Goal: Obtain resource: Download file/media

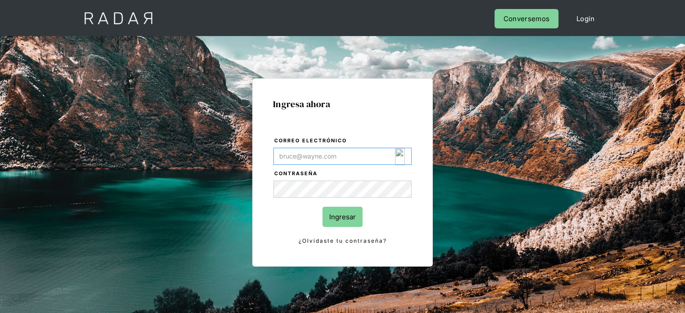
paste input "[EMAIL_ADDRESS][DOMAIN_NAME]"
type input "[EMAIL_ADDRESS][DOMAIN_NAME]"
click at [347, 216] on input "Ingresar" at bounding box center [342, 217] width 40 height 20
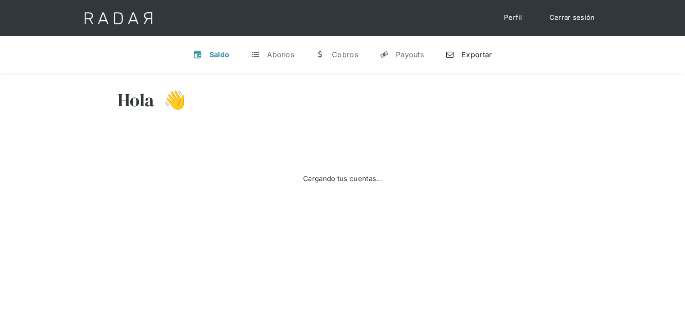
click at [467, 57] on div "Exportar" at bounding box center [477, 54] width 30 height 9
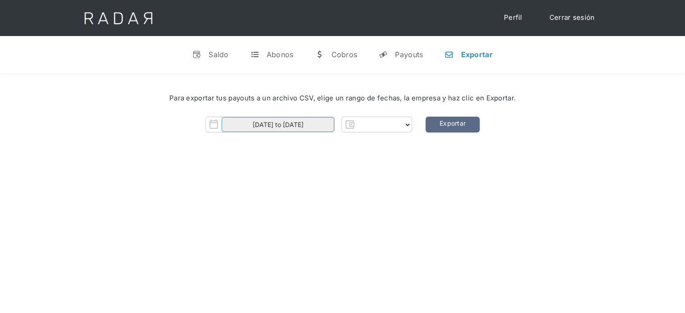
click at [300, 125] on input "01-08-2025 to 11-08-2025" at bounding box center [278, 124] width 113 height 15
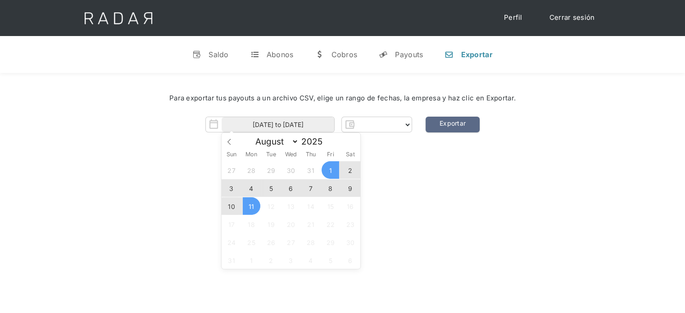
select select "clpro"
click at [313, 189] on span "7" at bounding box center [311, 188] width 18 height 18
type input "07-08-2025"
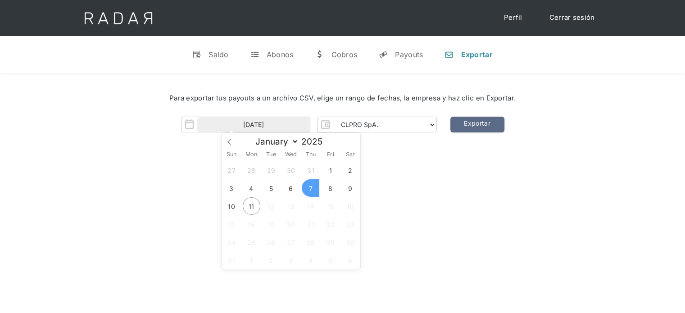
click at [313, 189] on span "7" at bounding box center [311, 188] width 18 height 18
click at [391, 136] on div "Para exportar tus payouts a un archivo CSV, elige un rango de fechas, la empres…" at bounding box center [342, 115] width 685 height 85
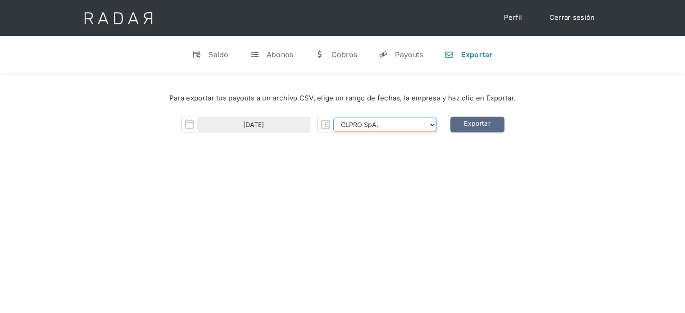
drag, startPoint x: 389, startPoint y: 128, endPoint x: 404, endPoint y: 131, distance: 14.7
click at [389, 128] on select "CLPRO SpA. Coster SpA. Urigol SpA. Bysolutions SpA. Clmax SpA. Andes Payments S…" at bounding box center [384, 125] width 103 height 14
click at [458, 127] on link "Exportar" at bounding box center [477, 125] width 54 height 16
click at [363, 127] on select "CLPRO SpA. Coster SpA. Urigol SpA. Bysolutions SpA. Clmax SpA. Andes Payments S…" at bounding box center [384, 125] width 103 height 14
click at [565, 131] on div "07-08-2025 CLPRO SpA. Coster SpA. Urigol SpA. Bysolutions SpA. Clmax SpA. Andes…" at bounding box center [343, 125] width 658 height 16
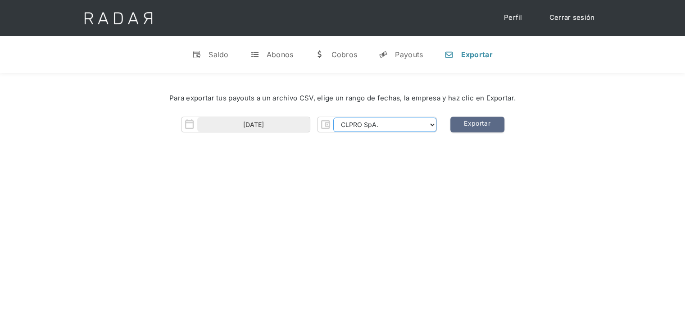
click at [404, 126] on select "CLPRO SpA. Coster SpA. Urigol SpA. Bysolutions SpA. Clmax SpA. Andes Payments S…" at bounding box center [384, 125] width 103 height 14
select select "clpro-rt"
click at [334, 118] on select "CLPRO SpA. Coster SpA. Urigol SpA. Bysolutions SpA. Clmax SpA. Andes Payments S…" at bounding box center [384, 125] width 103 height 14
click at [486, 118] on link "Exportar" at bounding box center [477, 125] width 54 height 16
click at [481, 126] on link "Exportar" at bounding box center [477, 125] width 54 height 16
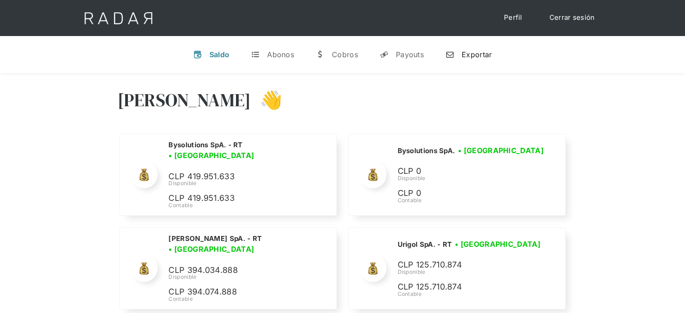
click at [479, 53] on div "Exportar" at bounding box center [477, 54] width 30 height 9
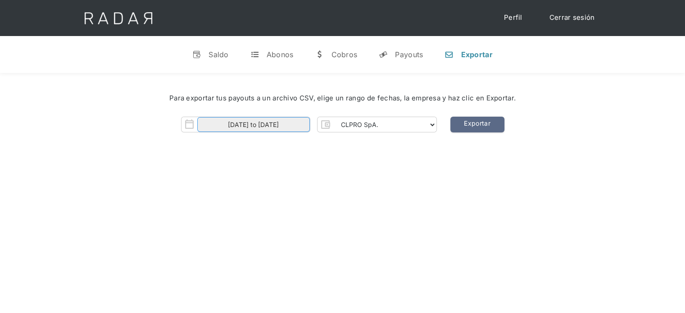
drag, startPoint x: 232, startPoint y: 121, endPoint x: 231, endPoint y: 127, distance: 6.4
click at [231, 128] on input "01-08-2025 to 11-08-2025" at bounding box center [253, 124] width 113 height 15
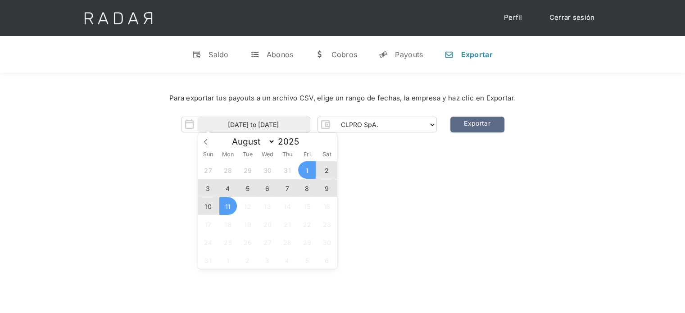
click at [268, 187] on span "6" at bounding box center [268, 188] width 18 height 18
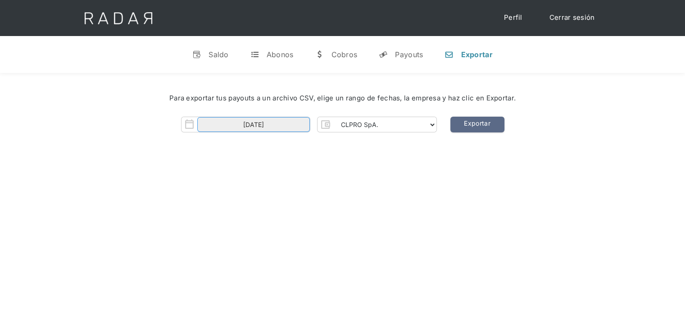
click at [274, 122] on input "06-08-2025" at bounding box center [253, 124] width 113 height 15
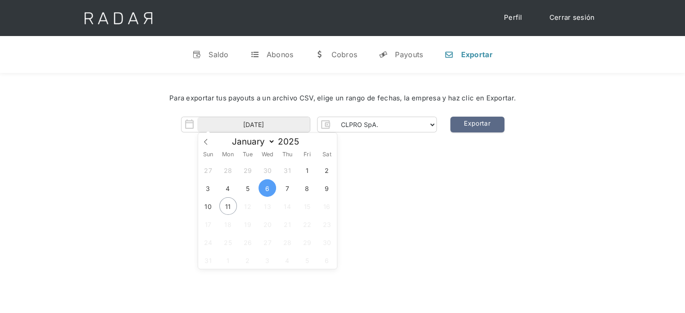
click at [262, 192] on span "6" at bounding box center [268, 188] width 18 height 18
click at [305, 191] on span "8" at bounding box center [307, 188] width 18 height 18
type input "06-08-2025 to 08-08-2025"
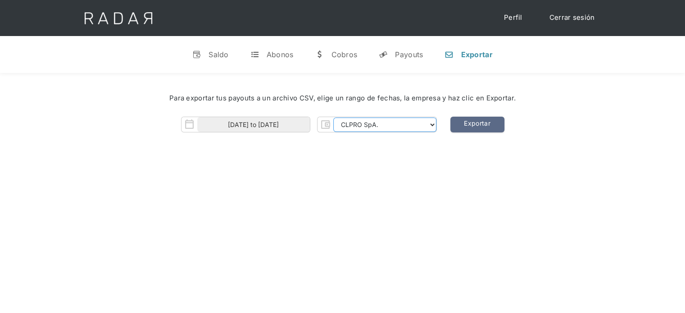
click at [357, 131] on select "CLPRO SpA. Coster SpA. Urigol SpA. Bysolutions SpA. Clmax SpA. Andes Payments S…" at bounding box center [384, 125] width 103 height 14
click at [499, 130] on link "Exportar" at bounding box center [477, 125] width 54 height 16
click at [491, 124] on link "Exportar" at bounding box center [477, 125] width 54 height 16
click at [368, 127] on select "CLPRO SpA. Coster SpA. Urigol SpA. Bysolutions SpA. Clmax SpA. Andes Payments S…" at bounding box center [384, 125] width 103 height 14
select select "clpro-rt"
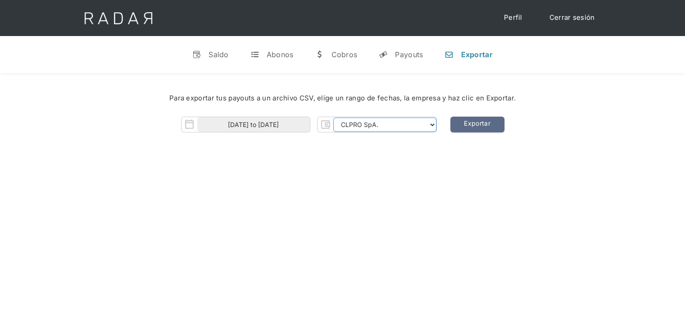
click at [334, 118] on select "CLPRO SpA. Coster SpA. Urigol SpA. Bysolutions SpA. Clmax SpA. Andes Payments S…" at bounding box center [384, 125] width 103 height 14
click at [472, 120] on link "Exportar" at bounding box center [477, 125] width 54 height 16
